Goal: Navigation & Orientation: Find specific page/section

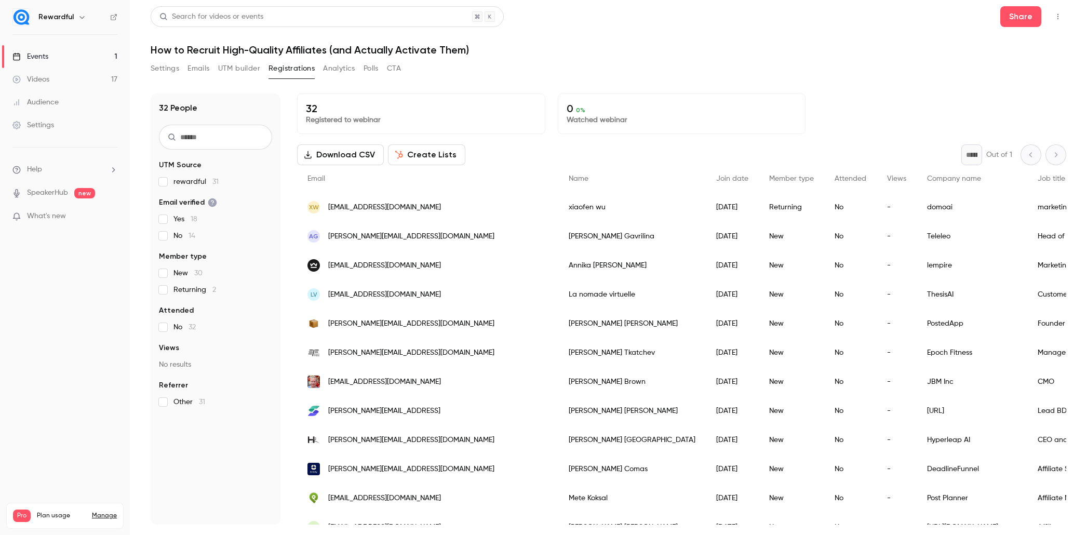
click at [72, 56] on link "Events 1" at bounding box center [65, 56] width 130 height 23
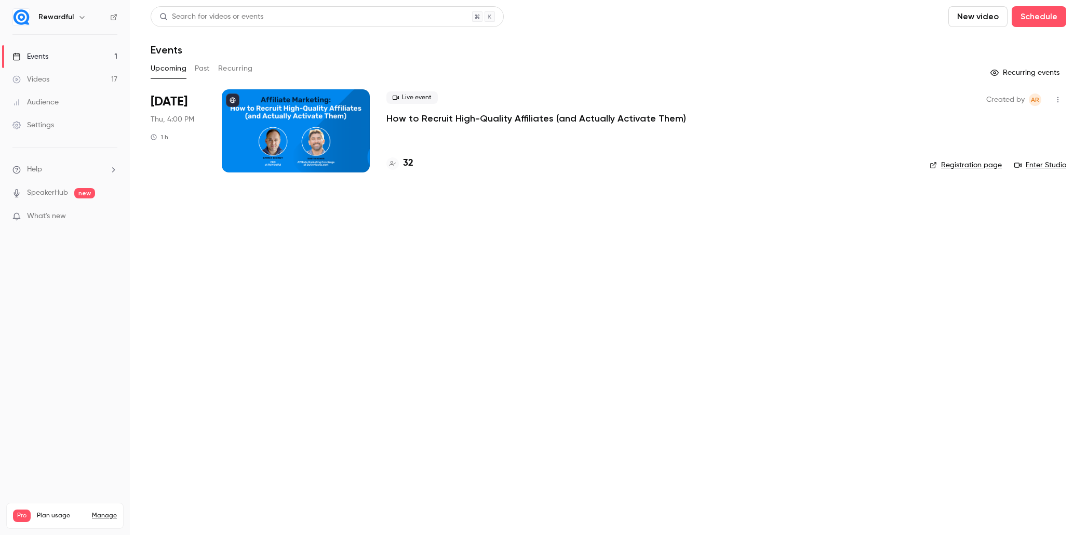
click at [406, 161] on h4 "32" at bounding box center [408, 163] width 10 height 14
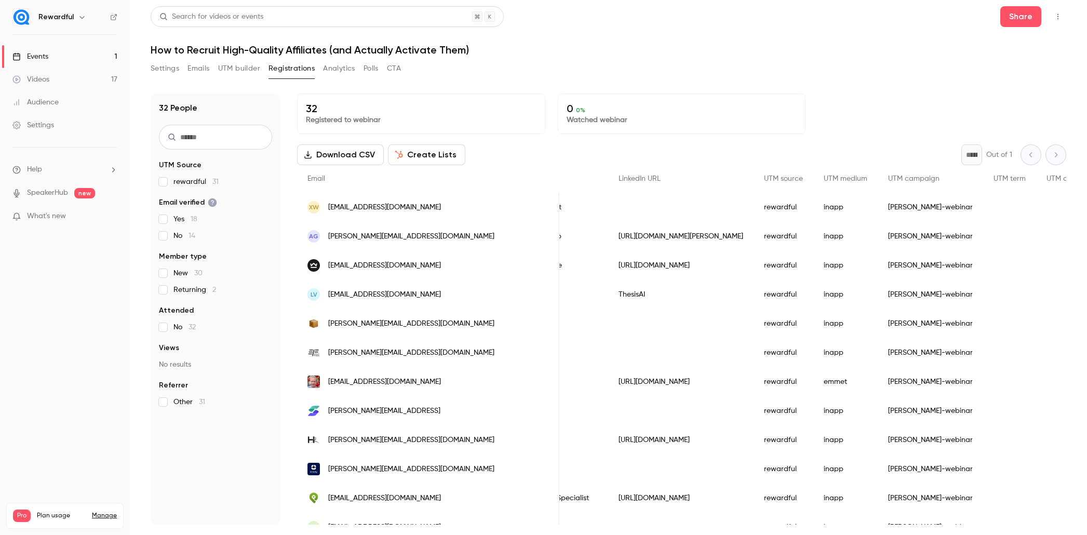
click at [83, 57] on link "Events 1" at bounding box center [65, 56] width 130 height 23
